Goal: Obtain resource: Obtain resource

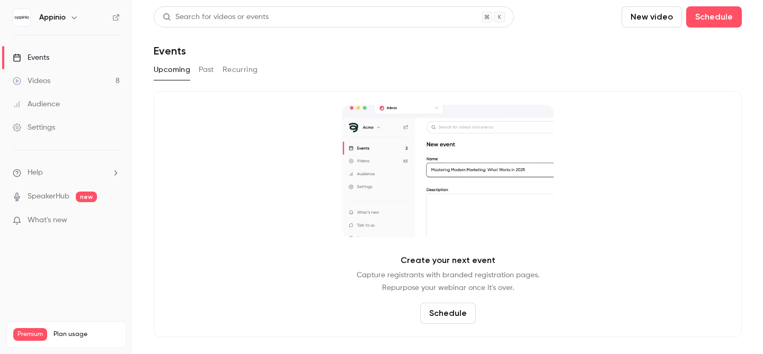
click at [62, 77] on link "Videos 8" at bounding box center [66, 80] width 132 height 23
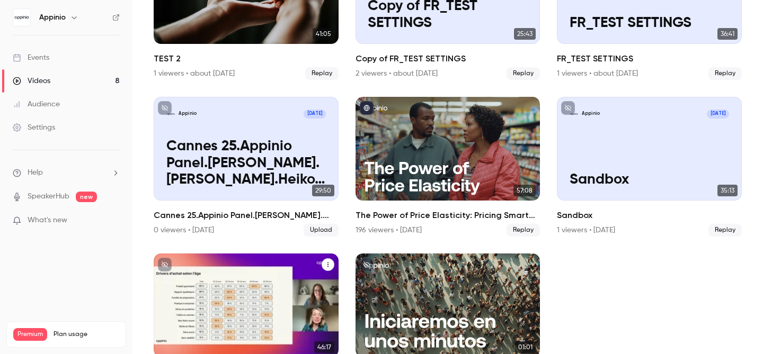
scroll to position [203, 0]
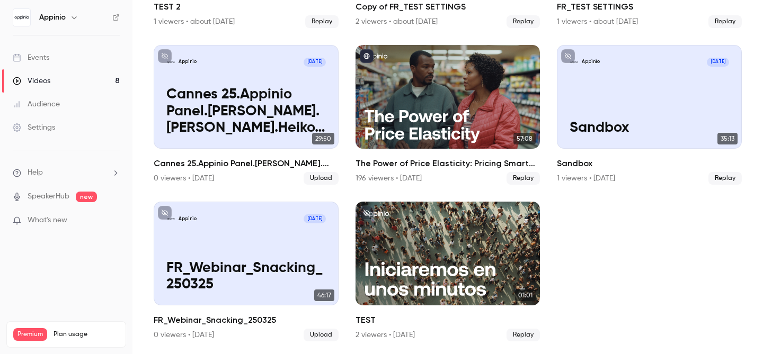
click at [72, 19] on icon "button" at bounding box center [74, 17] width 8 height 8
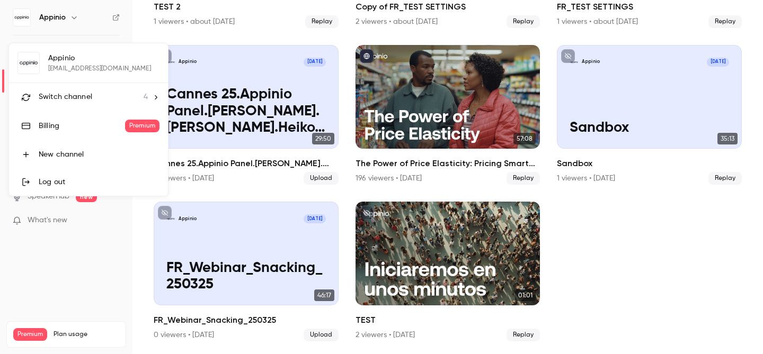
click at [74, 95] on span "Switch channel" at bounding box center [66, 97] width 54 height 11
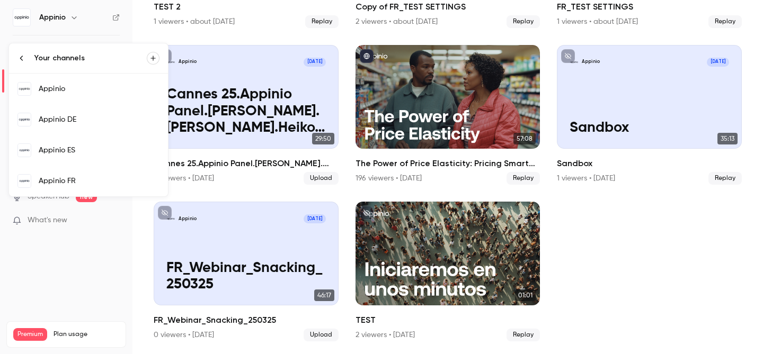
click at [91, 112] on link "Appinio DE" at bounding box center [88, 119] width 159 height 31
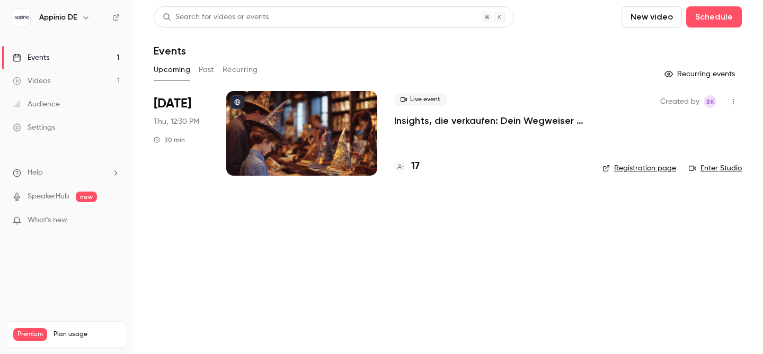
click at [202, 67] on button "Past" at bounding box center [206, 69] width 15 height 17
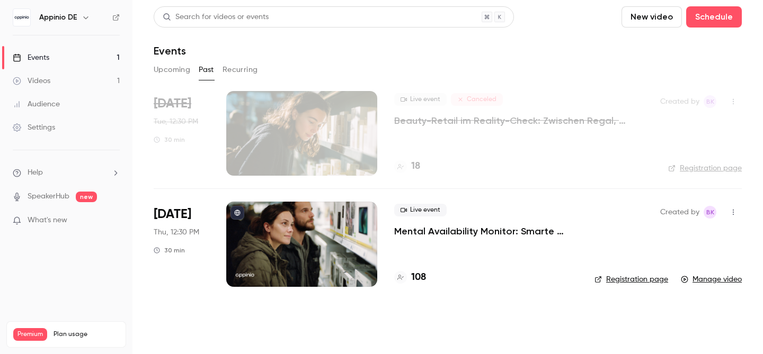
click at [85, 20] on icon "button" at bounding box center [86, 17] width 8 height 8
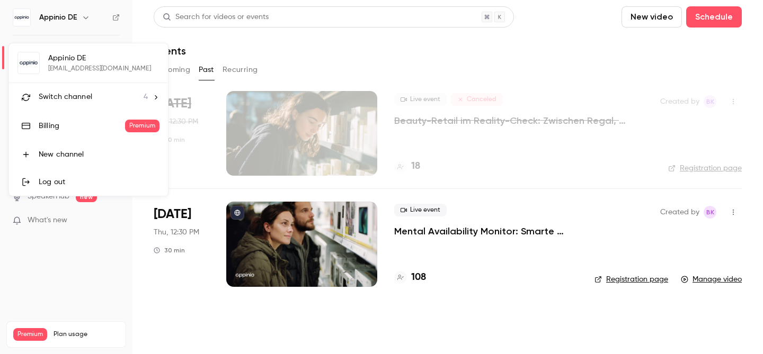
click at [104, 94] on div "Switch channel 4" at bounding box center [93, 97] width 109 height 11
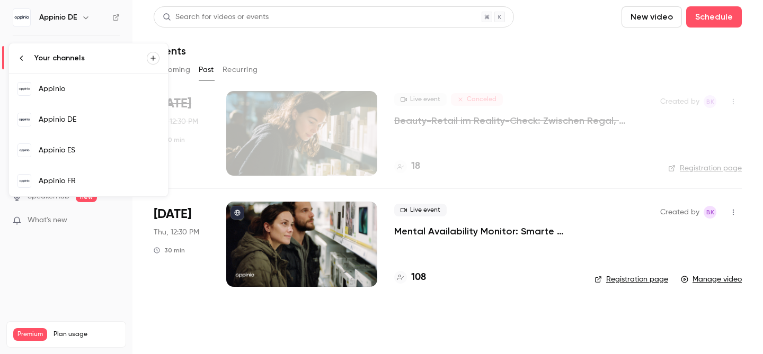
click at [81, 154] on div "Appinio ES" at bounding box center [99, 150] width 121 height 11
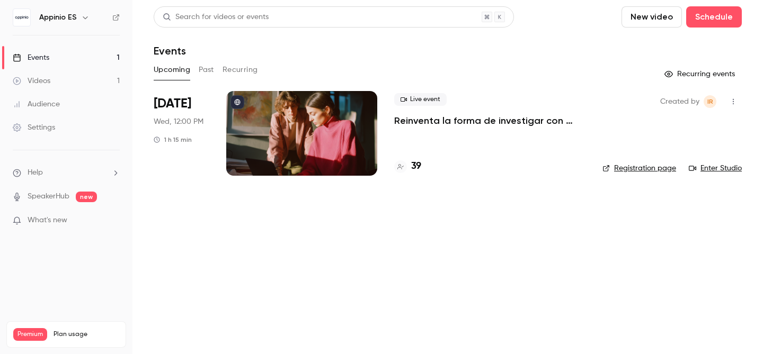
click at [202, 70] on button "Past" at bounding box center [206, 69] width 15 height 17
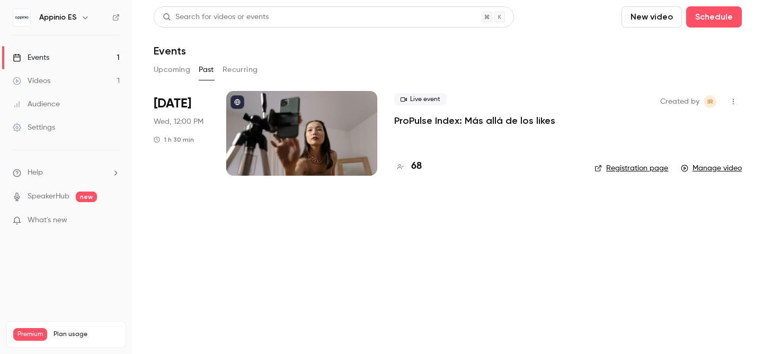
click at [464, 120] on p "ProPulse Index: Más allá de los likes" at bounding box center [474, 120] width 161 height 13
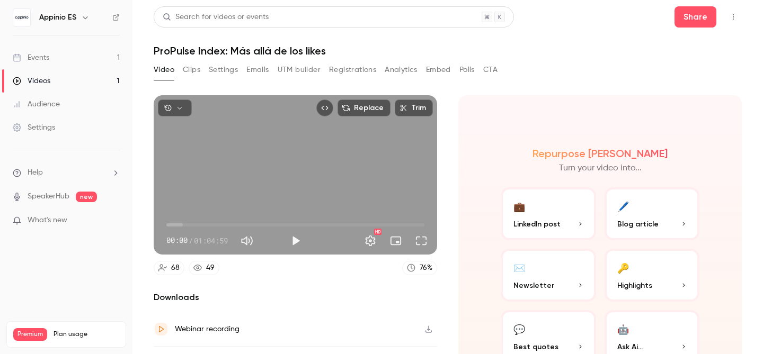
click at [64, 81] on link "Videos 1" at bounding box center [66, 80] width 132 height 23
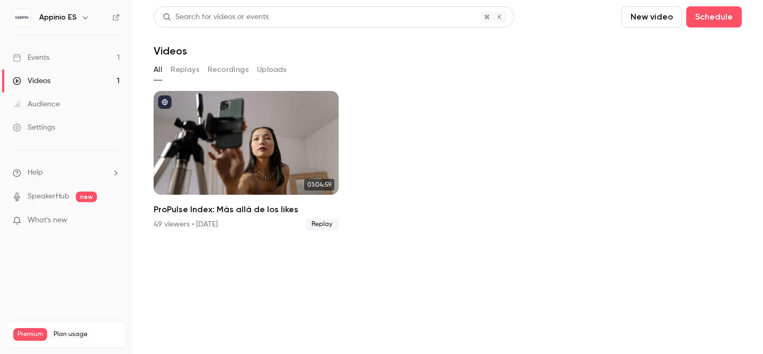
click at [78, 58] on link "Events 1" at bounding box center [66, 57] width 132 height 23
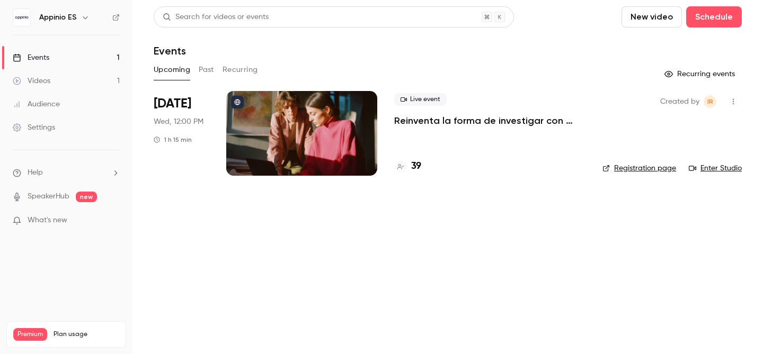
click at [31, 81] on div "Videos" at bounding box center [32, 81] width 38 height 11
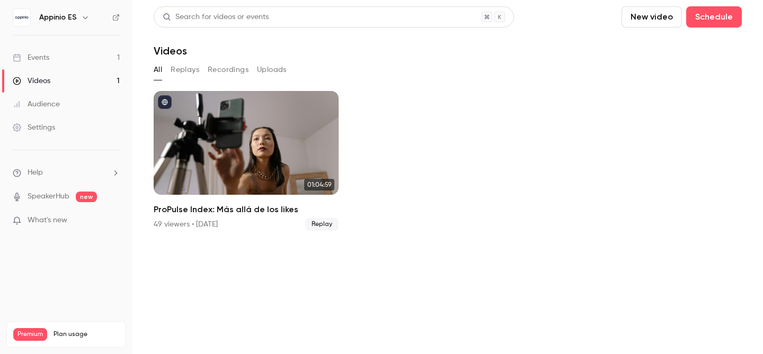
click at [45, 58] on div "Events" at bounding box center [31, 57] width 37 height 11
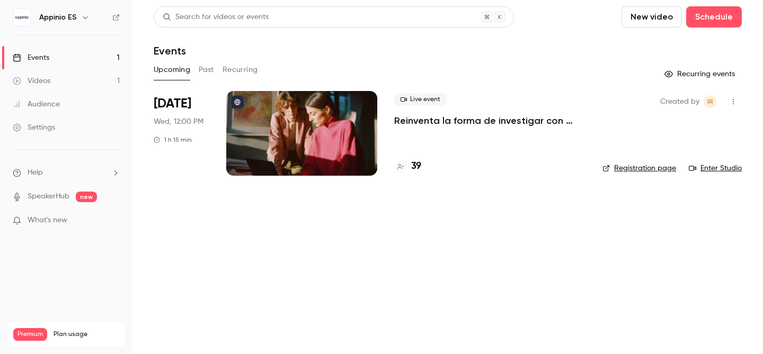
click at [77, 18] on div "Appinio ES" at bounding box center [71, 17] width 65 height 13
click at [82, 14] on icon "button" at bounding box center [85, 17] width 8 height 8
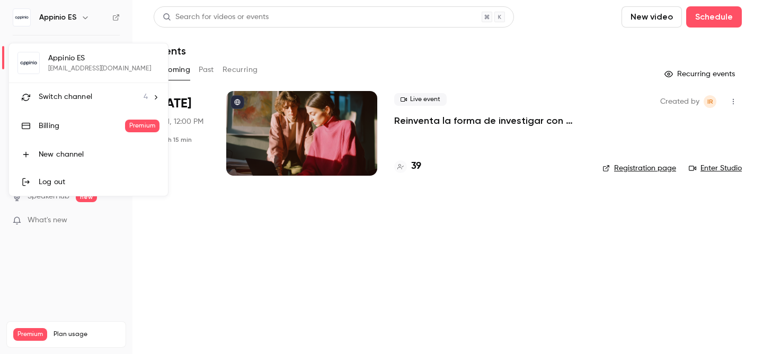
click at [82, 97] on span "Switch channel" at bounding box center [66, 97] width 54 height 11
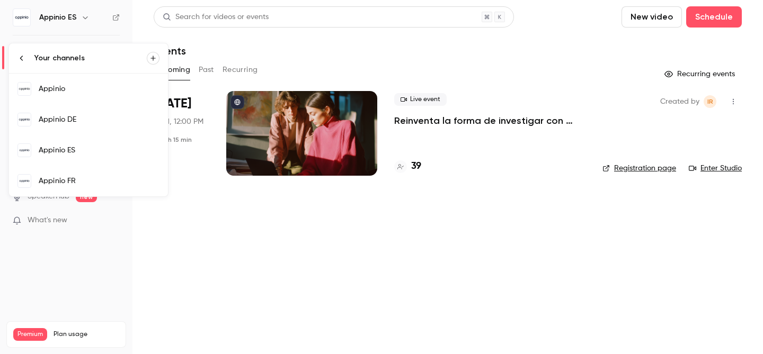
click at [84, 177] on div "Appinio FR" at bounding box center [99, 181] width 121 height 11
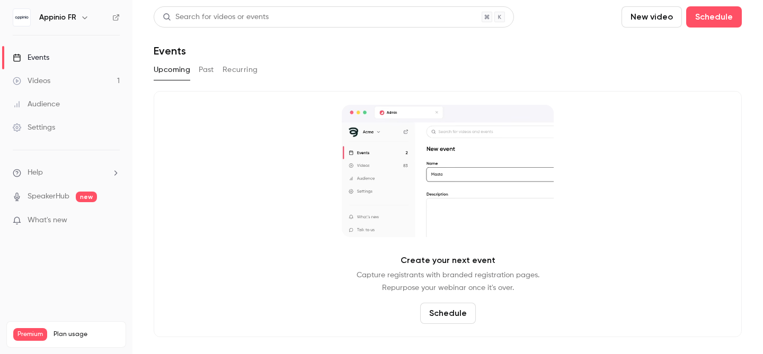
click at [206, 70] on button "Past" at bounding box center [206, 69] width 15 height 17
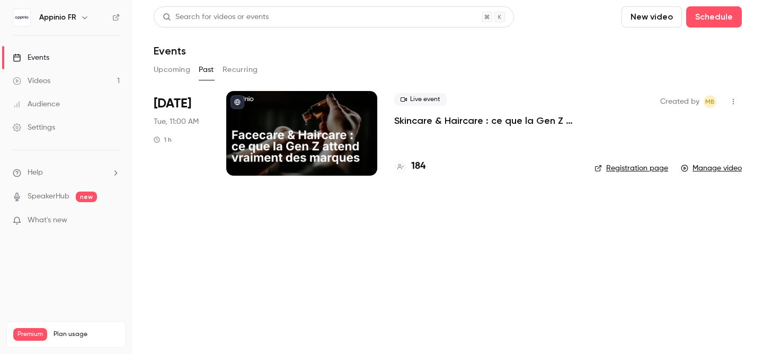
click at [175, 68] on button "Upcoming" at bounding box center [172, 69] width 37 height 17
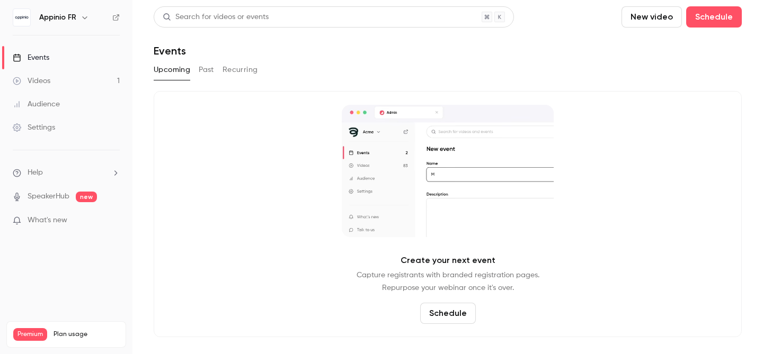
click at [75, 17] on h6 "Appinio FR" at bounding box center [57, 17] width 37 height 11
click at [83, 14] on icon "button" at bounding box center [85, 17] width 8 height 8
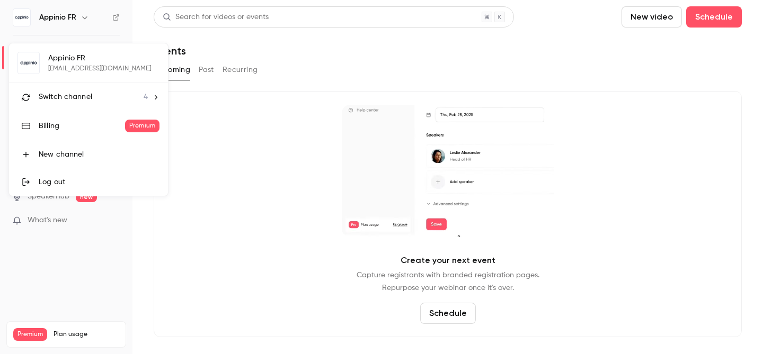
click at [83, 100] on span "Switch channel" at bounding box center [66, 97] width 54 height 11
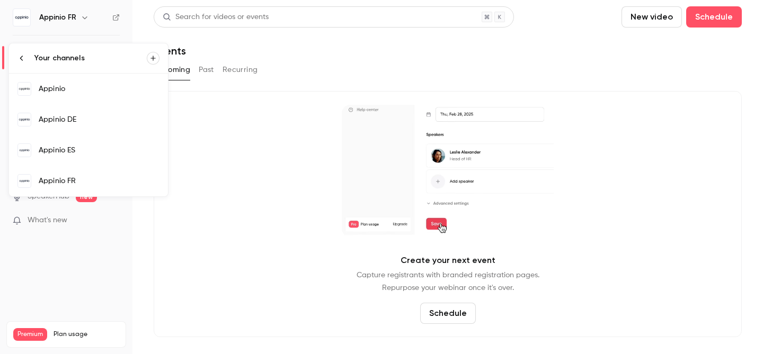
click at [76, 151] on div "Appinio ES" at bounding box center [99, 150] width 121 height 11
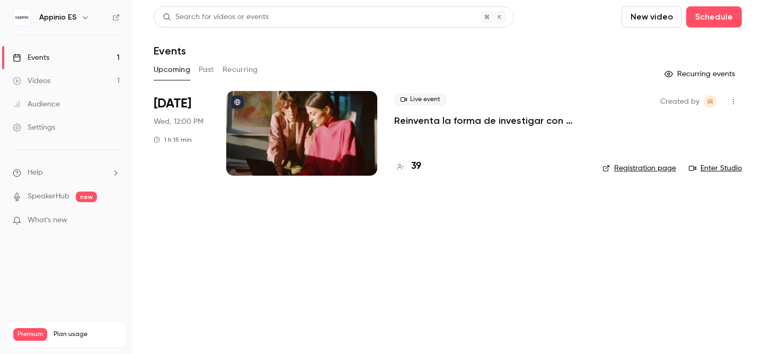
click at [202, 69] on button "Past" at bounding box center [206, 69] width 15 height 17
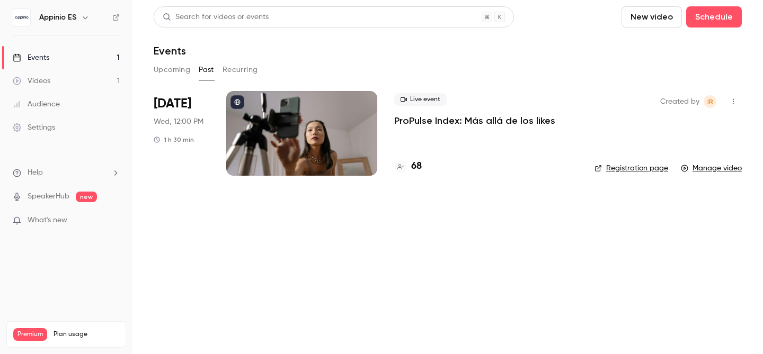
click at [418, 123] on p "ProPulse Index: Más allá de los likes" at bounding box center [474, 120] width 161 height 13
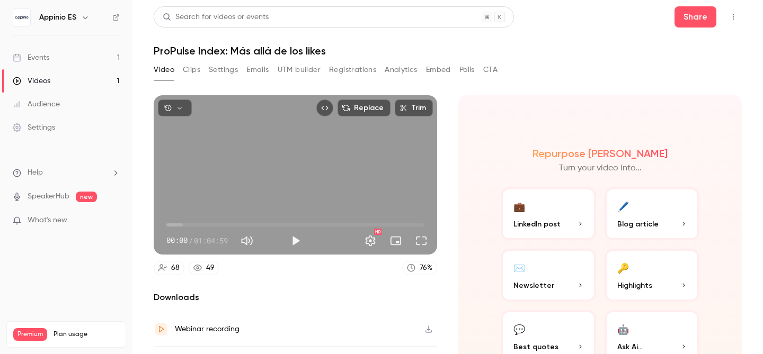
click at [189, 72] on button "Clips" at bounding box center [191, 69] width 17 height 17
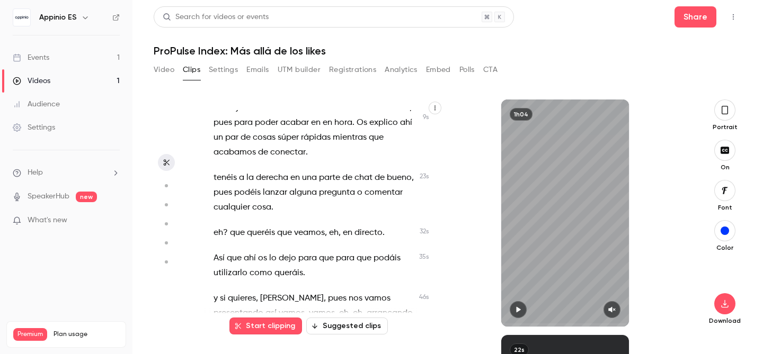
scroll to position [347, 0]
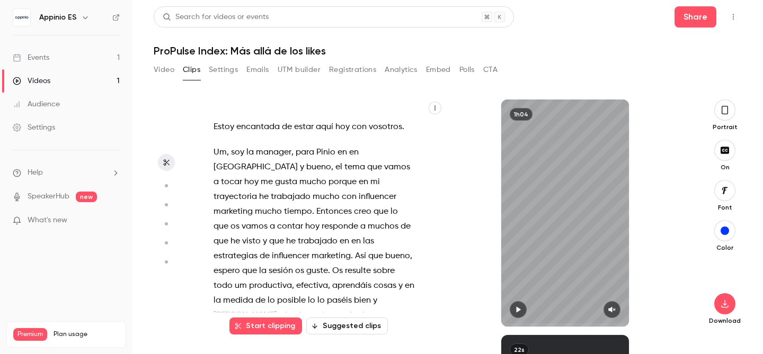
click at [360, 325] on button "Suggested clips" at bounding box center [347, 326] width 82 height 17
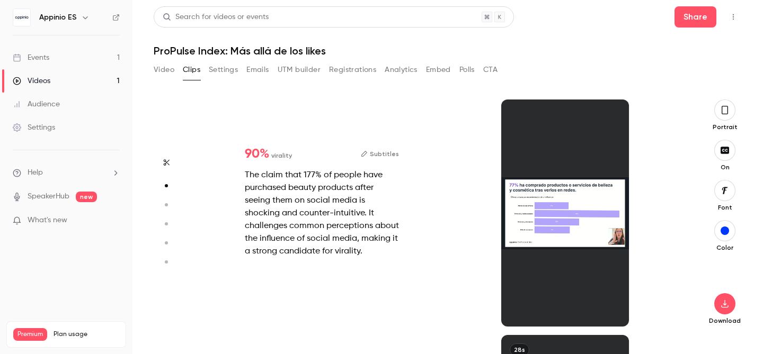
scroll to position [236, 0]
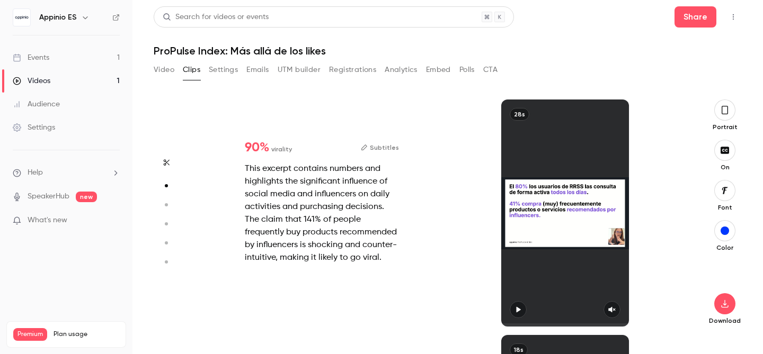
type input "*"
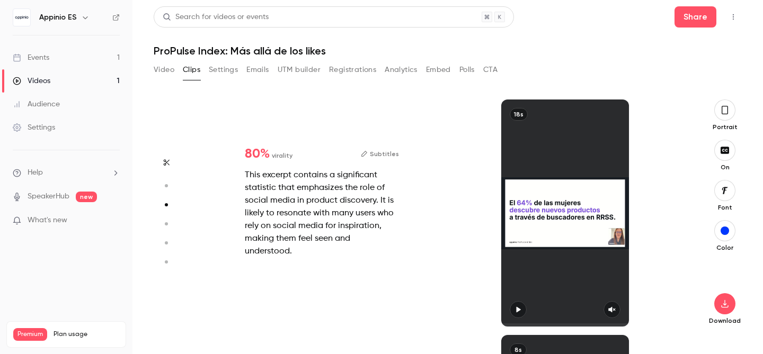
type input "*"
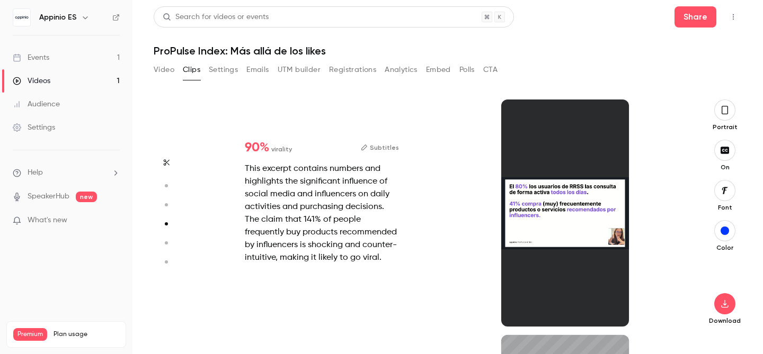
type input "*"
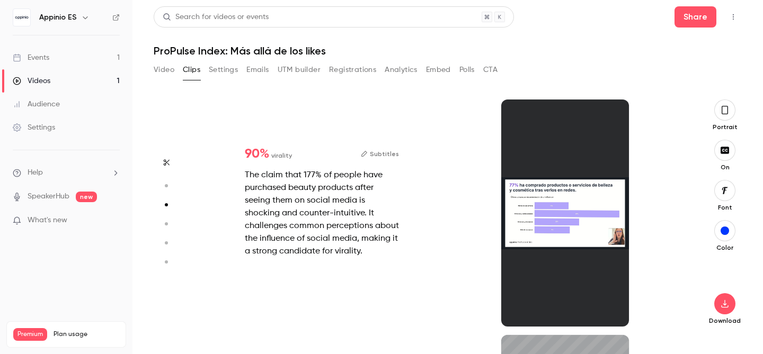
type input "*"
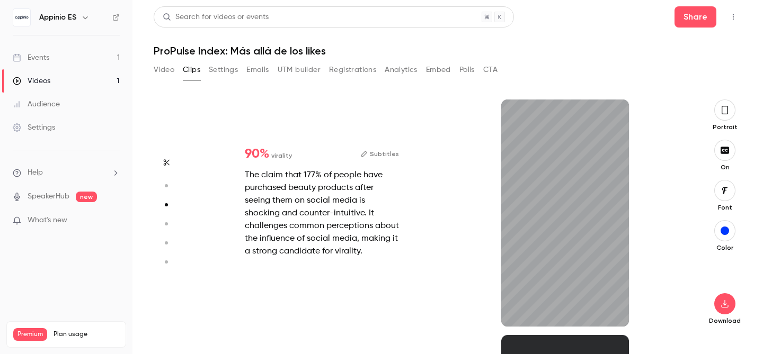
type input "*"
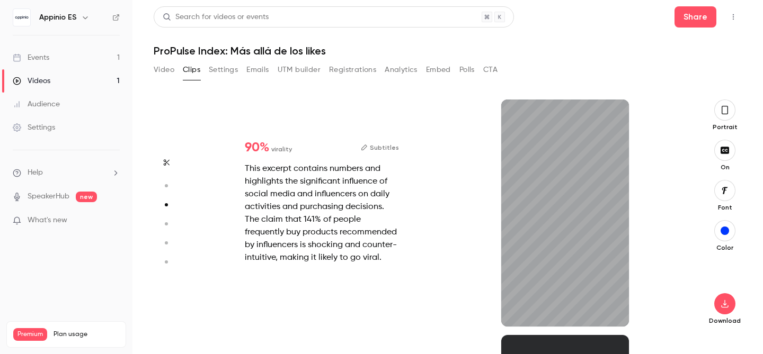
scroll to position [471, 0]
type input "*"
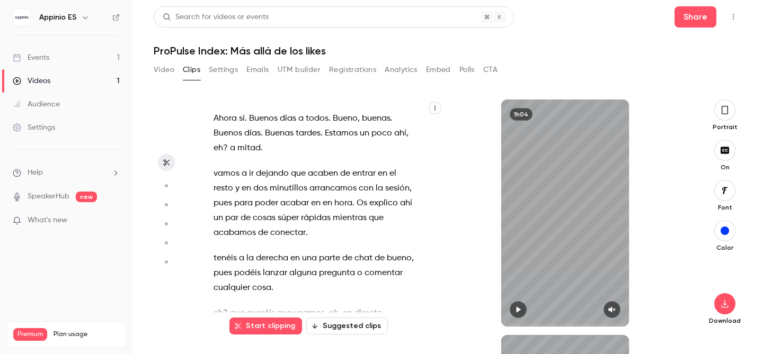
scroll to position [11, 0]
type input "*"
click at [171, 72] on button "Video" at bounding box center [164, 69] width 21 height 17
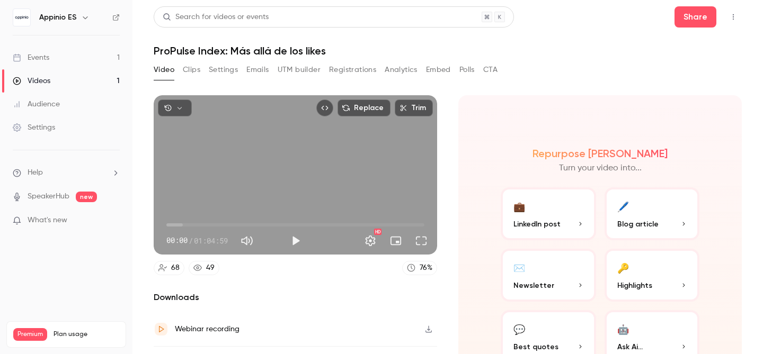
click at [183, 224] on span "00:00" at bounding box center [295, 225] width 258 height 17
click at [650, 216] on button "🖊️ Blog article" at bounding box center [651, 214] width 95 height 53
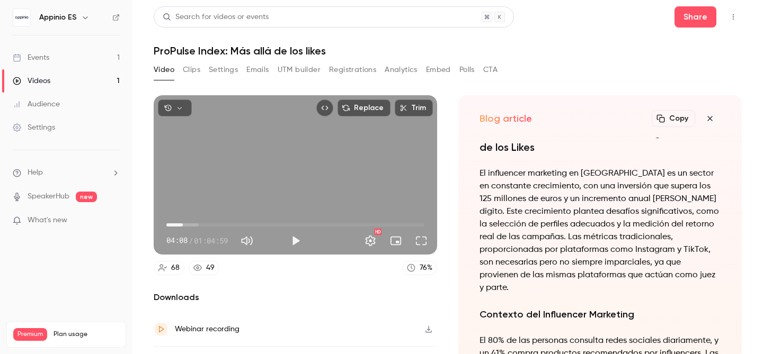
click at [675, 119] on button "Copy" at bounding box center [673, 118] width 43 height 17
drag, startPoint x: 548, startPoint y: 166, endPoint x: 476, endPoint y: 147, distance: 74.5
click at [476, 147] on div "La Evolución del Influencer Marketing: Más Allá de los Likes El influencer mark…" at bounding box center [600, 248] width 254 height 221
copy h1 "La Evolución del Influencer Marketing: Más Allá de los Likes"
drag, startPoint x: 636, startPoint y: 211, endPoint x: 665, endPoint y: 129, distance: 86.9
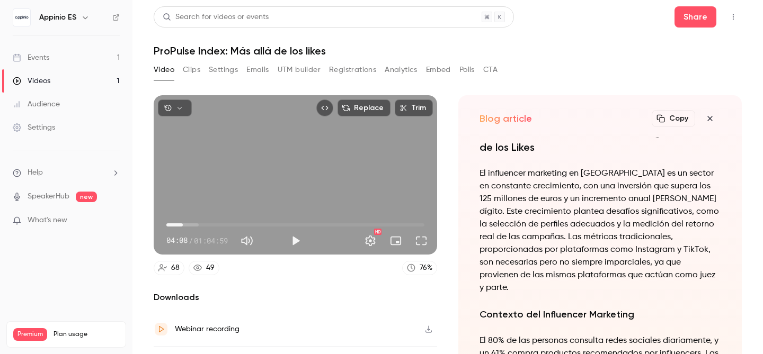
click at [636, 211] on p "El influencer marketing en [GEOGRAPHIC_DATA] es un sector en constante crecimie…" at bounding box center [599, 230] width 241 height 127
click at [673, 120] on button "Copy" at bounding box center [673, 118] width 43 height 17
type input "*****"
